Goal: Task Accomplishment & Management: Use online tool/utility

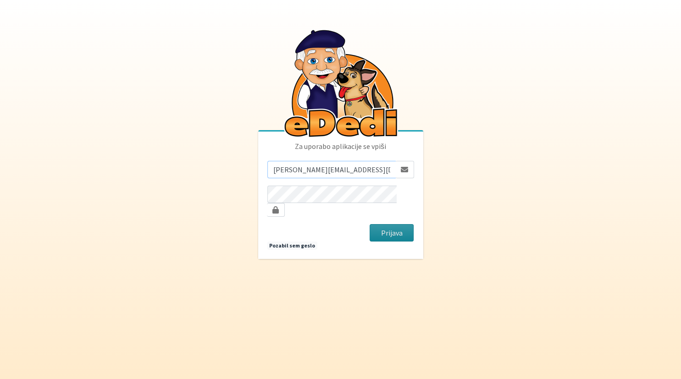
type input "monika.velikonja@erps.si"
click at [407, 227] on button "Prijava" at bounding box center [392, 232] width 44 height 17
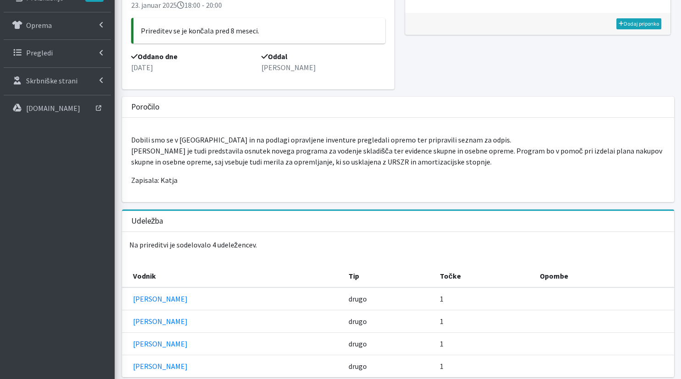
scroll to position [253, 0]
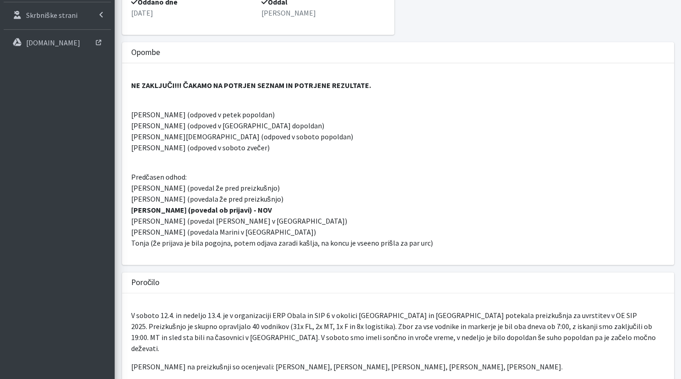
scroll to position [387, 0]
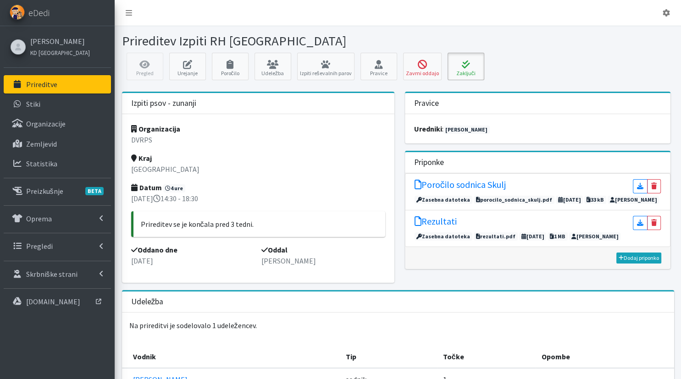
click at [460, 62] on icon at bounding box center [465, 64] width 31 height 9
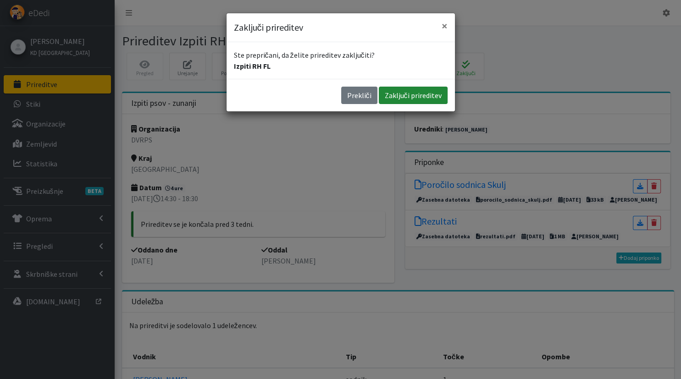
click at [416, 93] on button "Zaključi prireditev" at bounding box center [413, 95] width 69 height 17
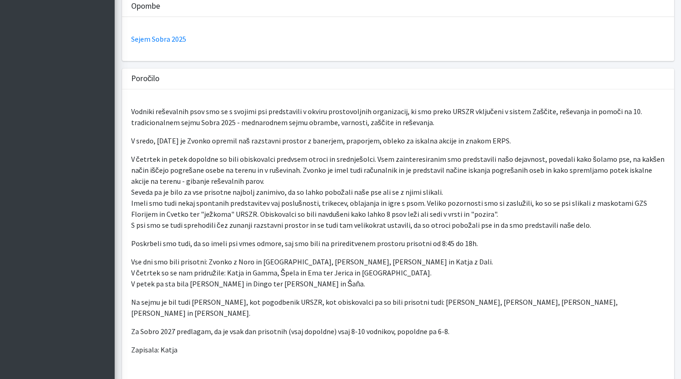
scroll to position [319, 0]
